Goal: Transaction & Acquisition: Purchase product/service

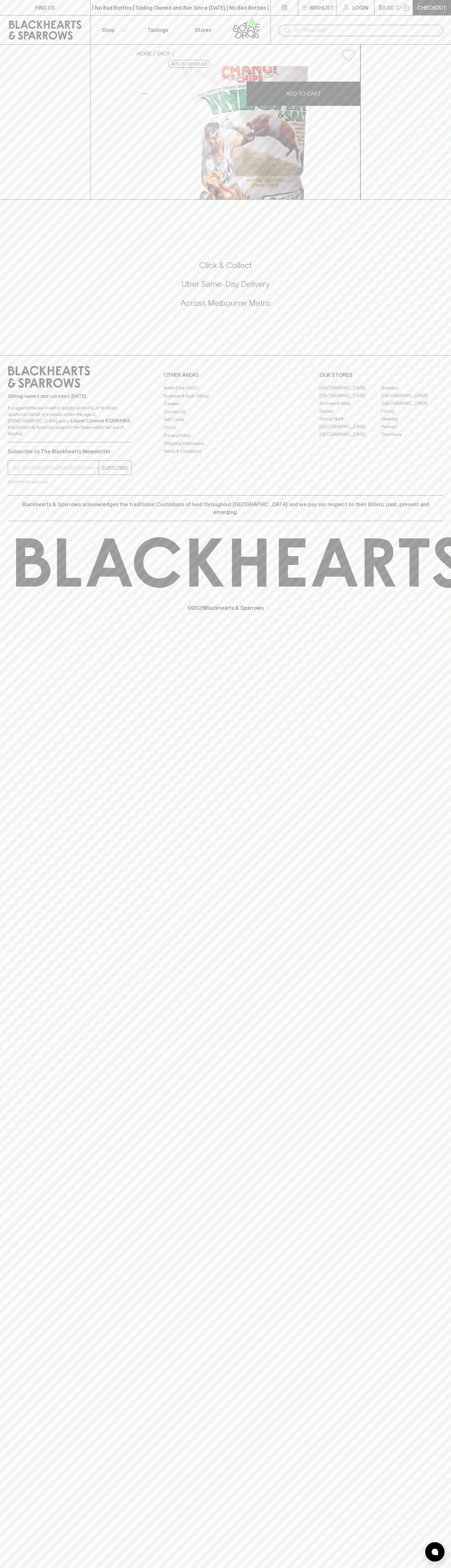
click at [424, 843] on div "FIND US | No Bad Bottles | Sibling Owned and Run Since 2006 | No Bad Bottles | …" at bounding box center [225, 784] width 451 height 1568
click at [223, 1568] on html "FIND US | No Bad Bottles | Sibling Owned and Run Since 2006 | No Bad Bottles | …" at bounding box center [225, 784] width 451 height 1568
click at [23, 181] on div "HOME SHOP Snackachangi Vinegar Chips 150g $6.50 Add to wishlist No Further Disc…" at bounding box center [225, 122] width 451 height 155
